Goal: Information Seeking & Learning: Check status

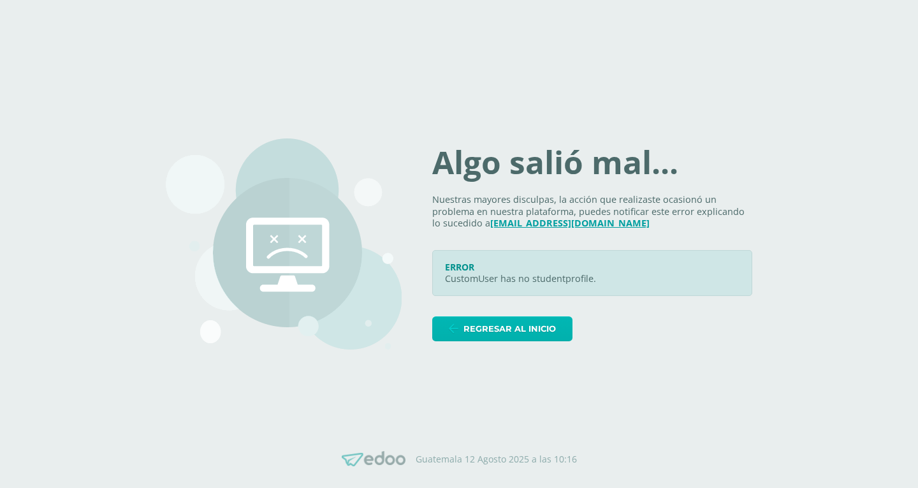
click at [492, 341] on link "Regresar al inicio" at bounding box center [502, 328] width 140 height 25
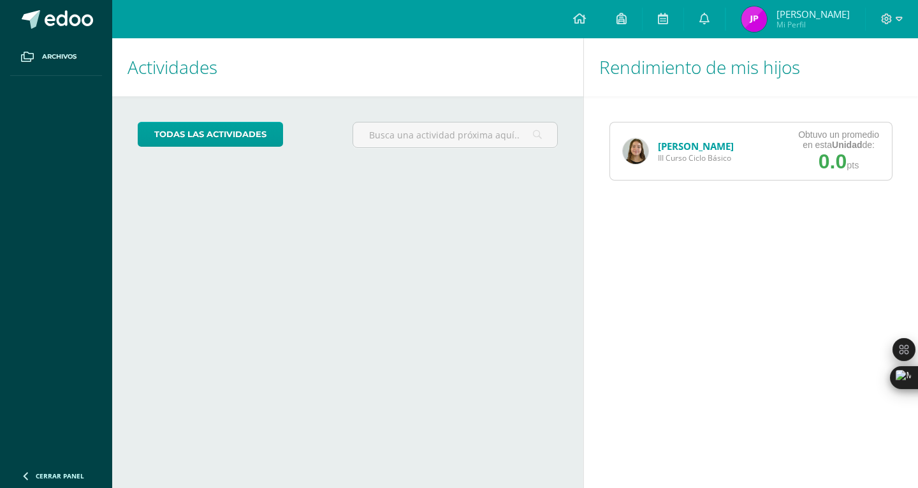
click at [741, 158] on div "Aemy Parra III Curso Ciclo Básico" at bounding box center [678, 150] width 136 height 57
click at [650, 153] on div "Aemy Parra III Curso Ciclo Básico" at bounding box center [678, 150] width 136 height 57
click at [628, 151] on img at bounding box center [636, 151] width 26 height 26
click at [680, 146] on link "[PERSON_NAME]" at bounding box center [696, 146] width 76 height 13
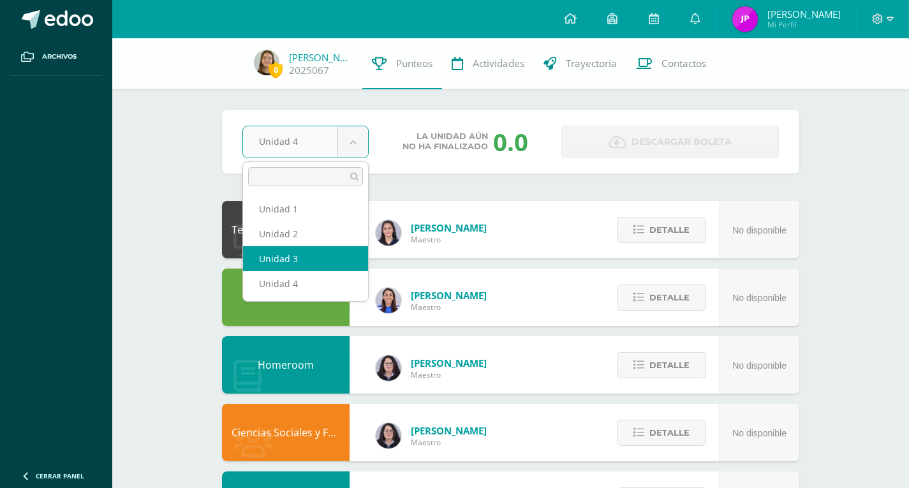
select select "Unidad 3"
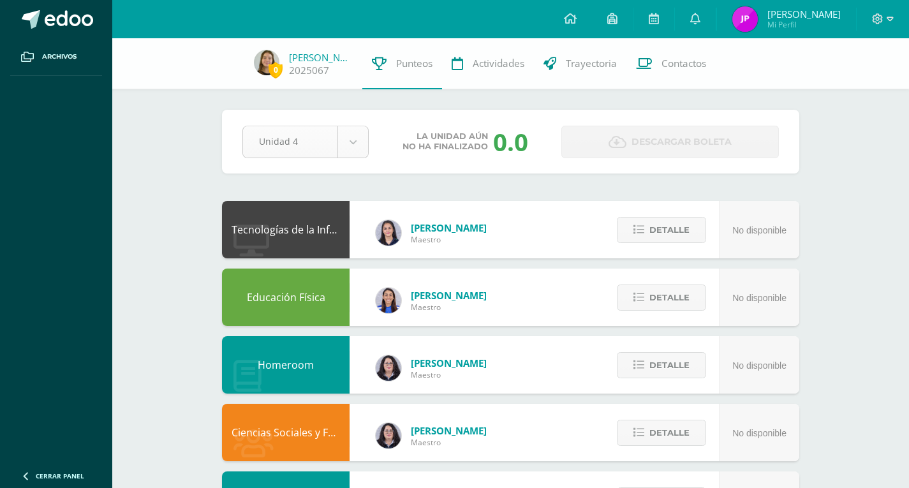
click at [360, 158] on div "Unidad 4" at bounding box center [305, 142] width 126 height 33
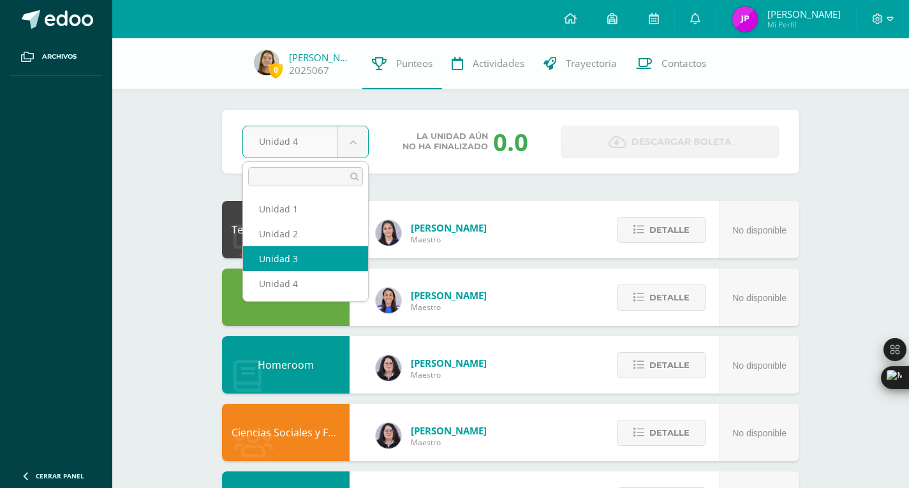
select select "Unidad 3"
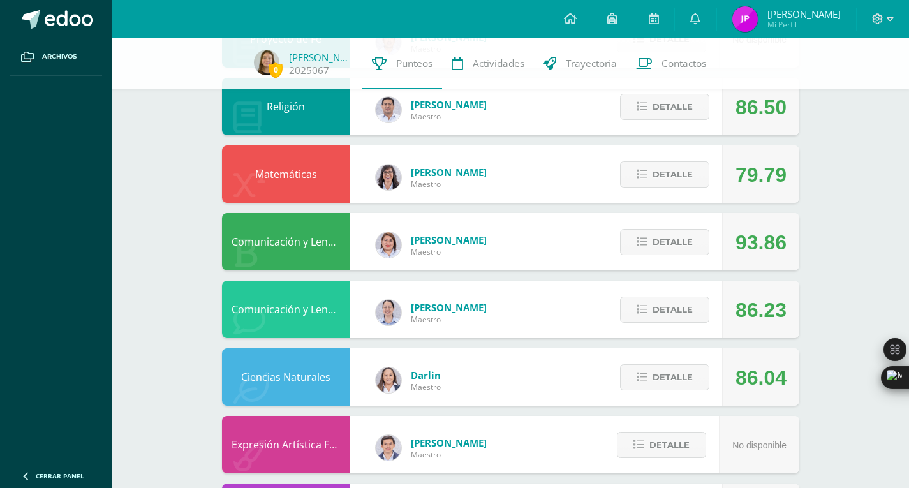
scroll to position [462, 0]
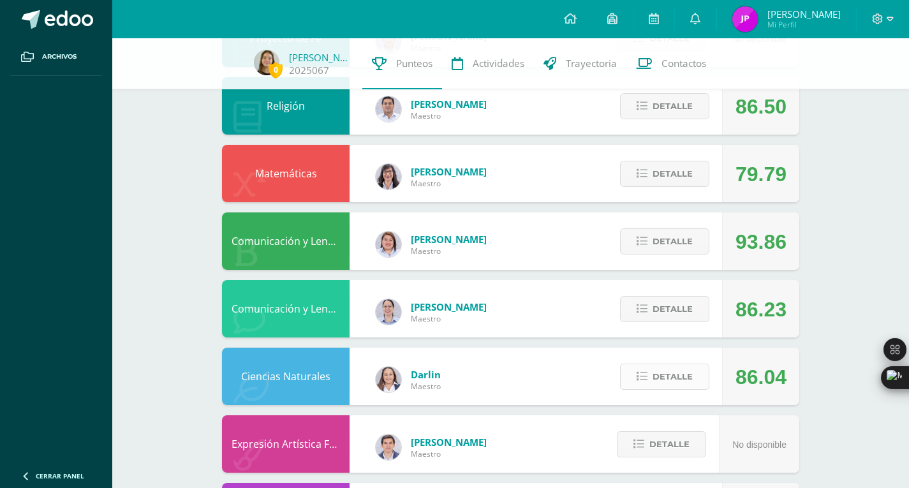
click at [652, 385] on button "Detalle" at bounding box center [664, 377] width 89 height 26
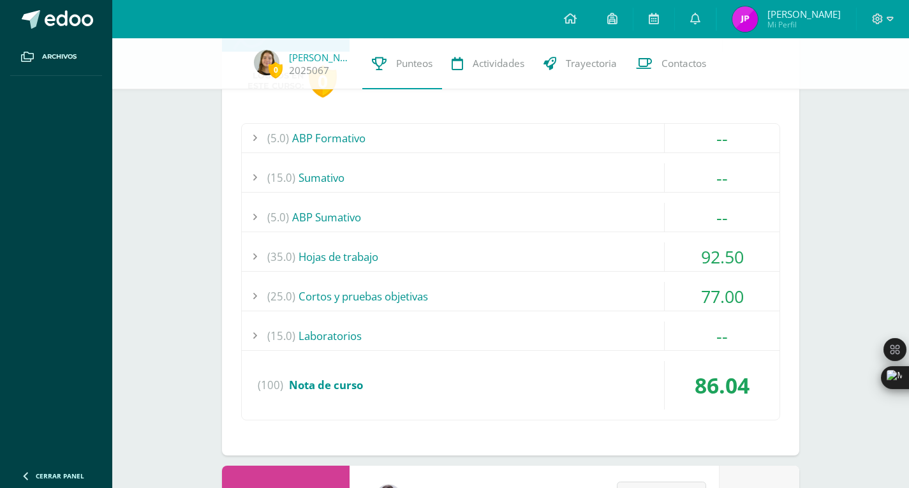
scroll to position [816, 0]
click at [496, 371] on div "(100) Nota de curso" at bounding box center [511, 384] width 538 height 48
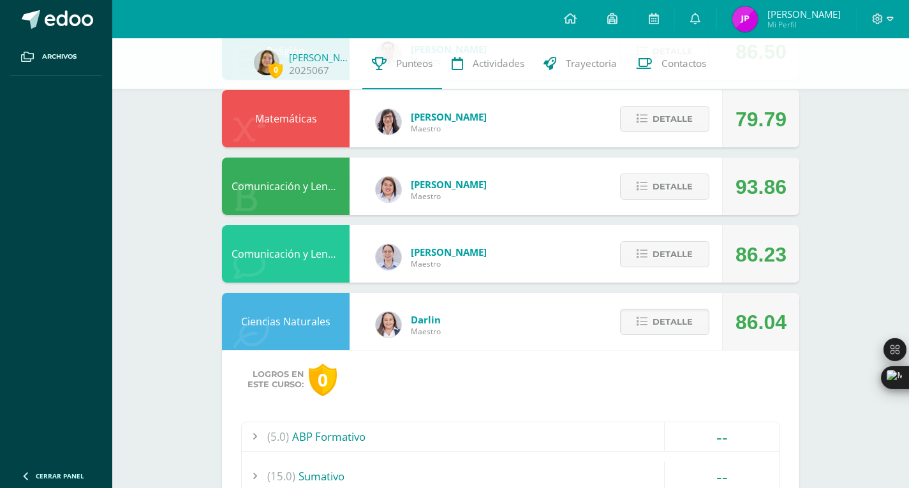
scroll to position [516, 0]
click at [666, 256] on span "Detalle" at bounding box center [672, 255] width 40 height 24
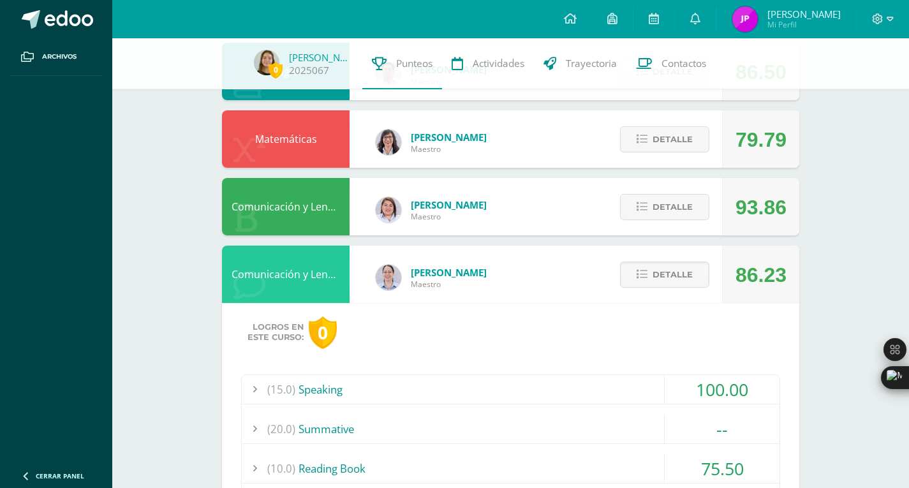
scroll to position [496, 0]
click at [658, 225] on div "Detalle" at bounding box center [661, 207] width 121 height 57
click at [652, 210] on button "Detalle" at bounding box center [664, 208] width 89 height 26
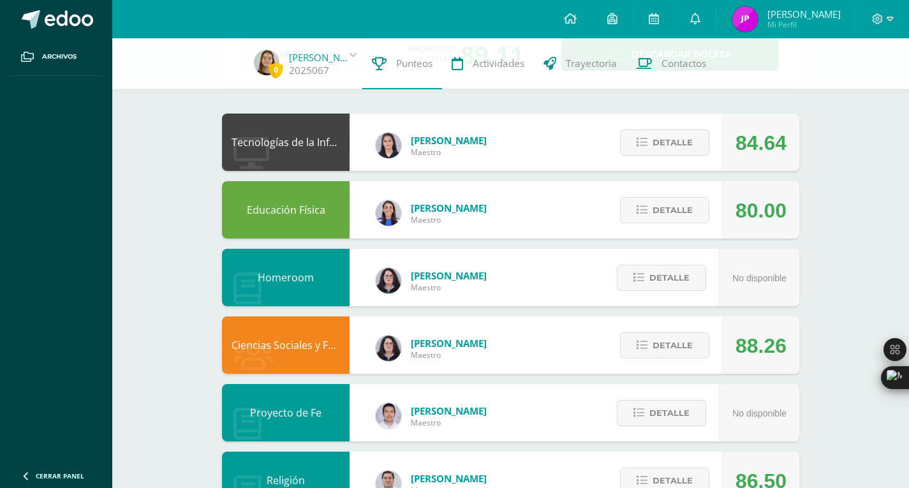
scroll to position [88, 0]
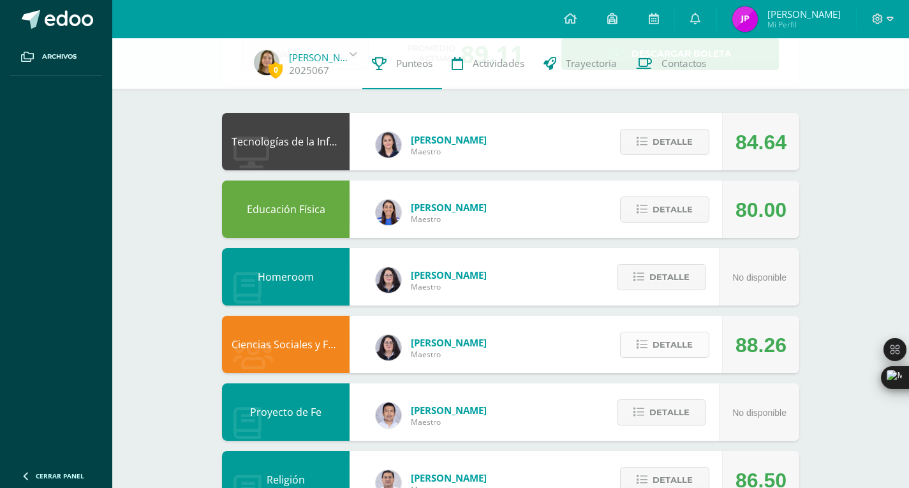
click at [650, 337] on button "Detalle" at bounding box center [664, 345] width 89 height 26
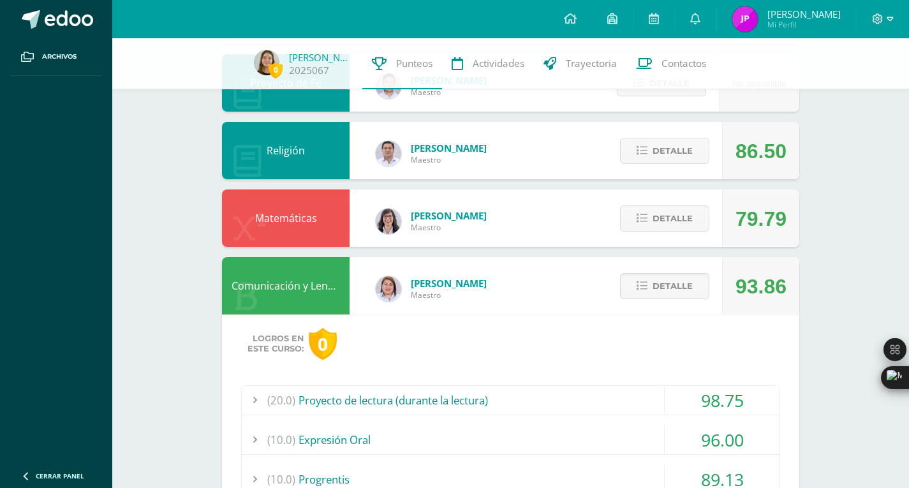
scroll to position [742, 0]
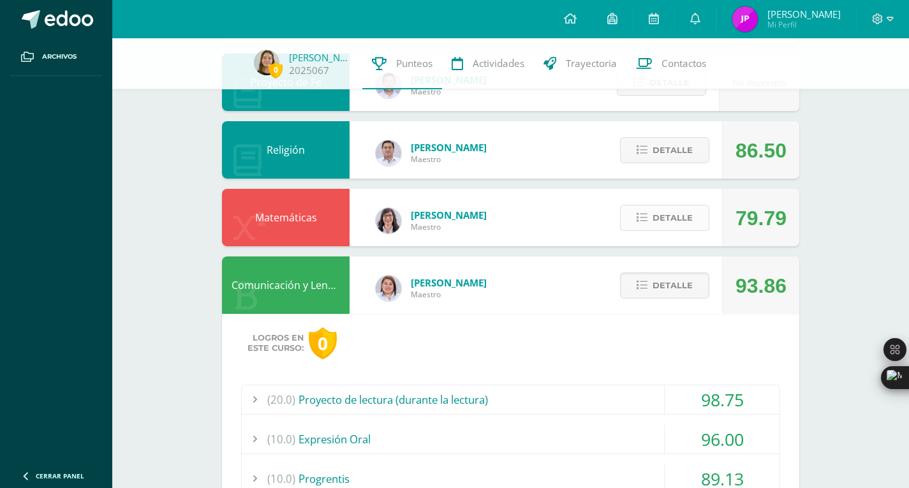
click at [647, 215] on icon at bounding box center [642, 217] width 11 height 11
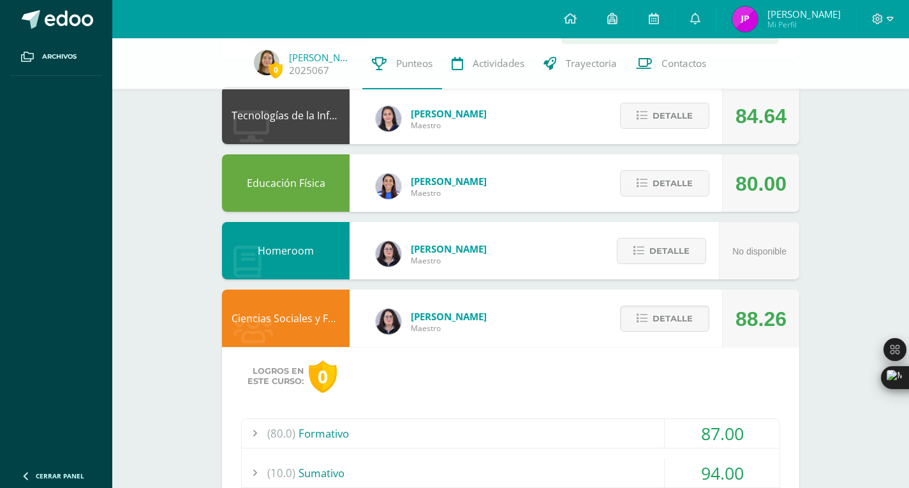
scroll to position [0, 0]
